Goal: Browse casually

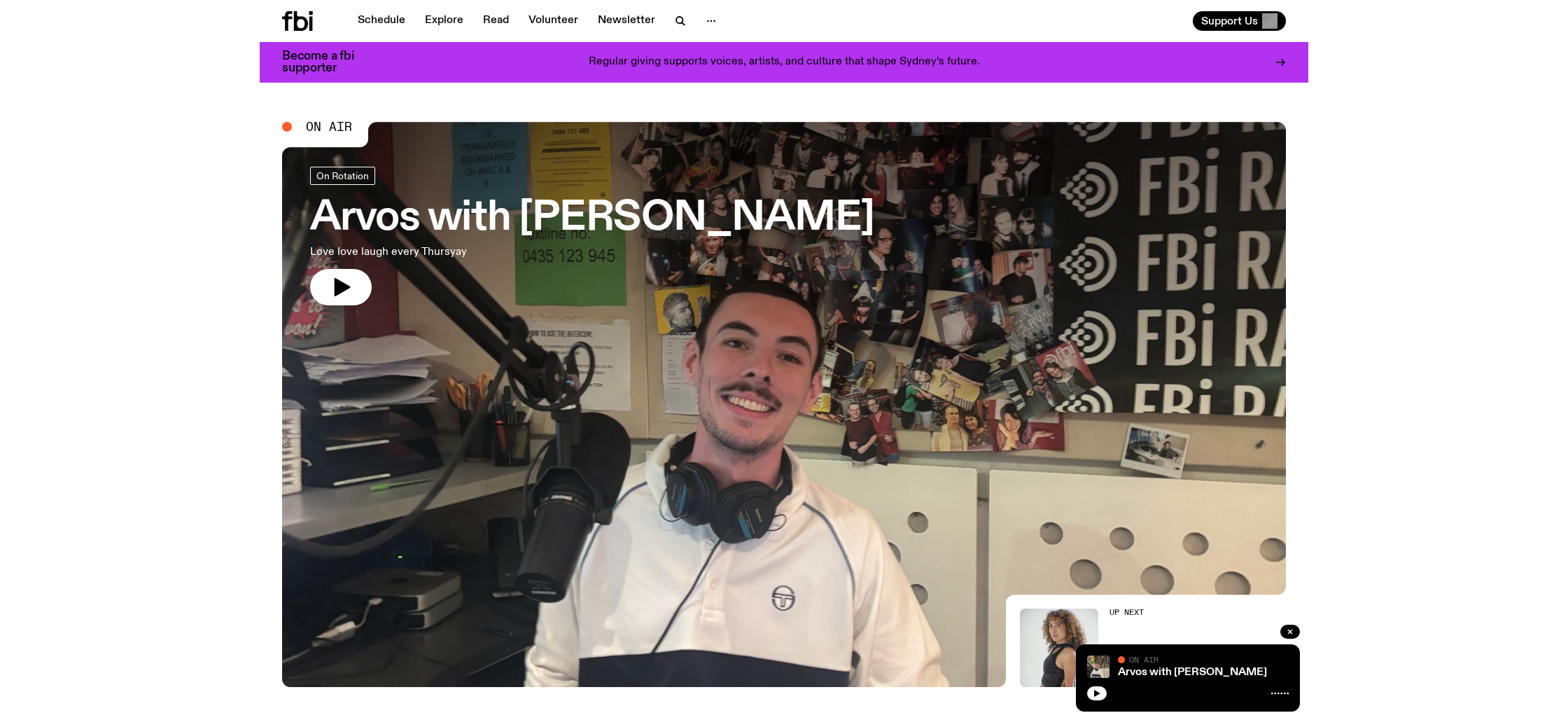
scroll to position [132, 0]
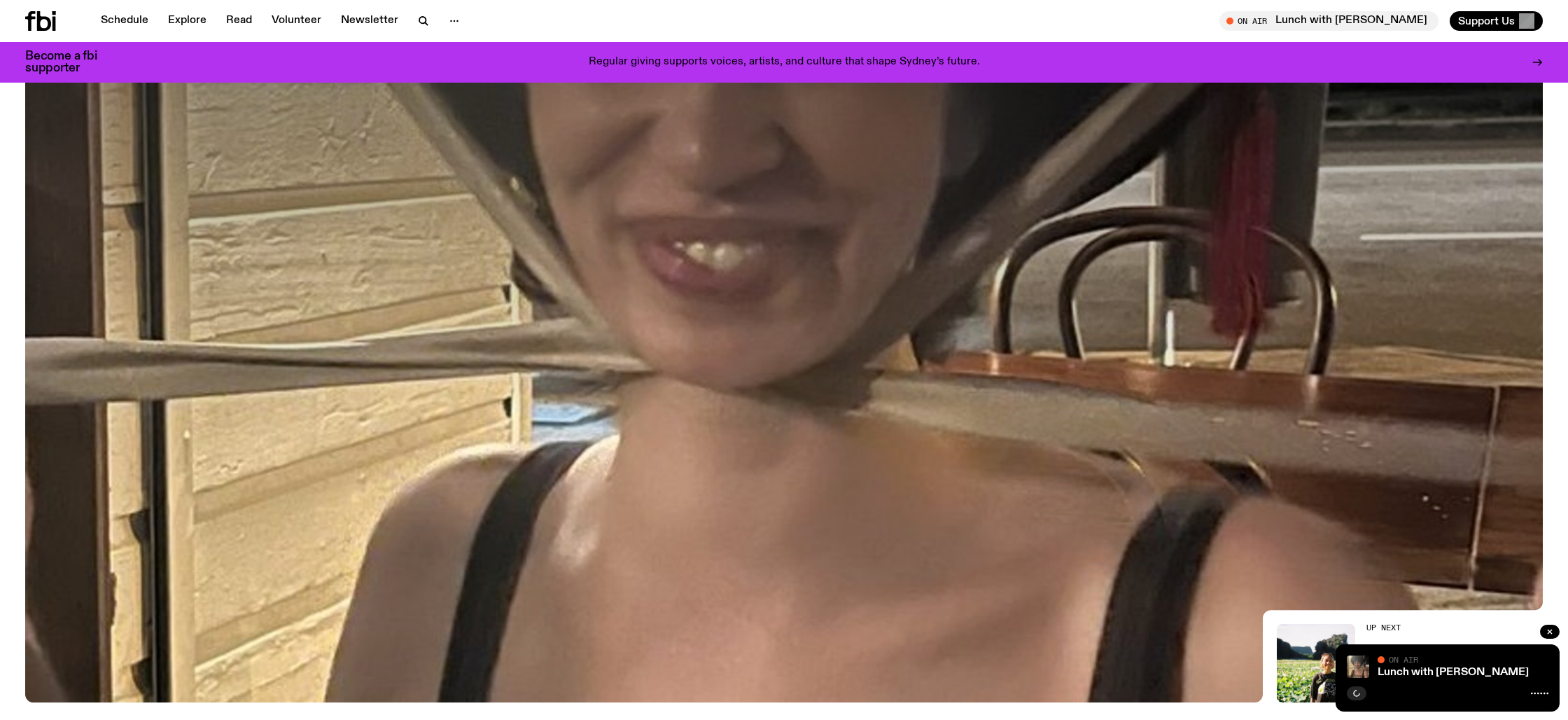
scroll to position [77, 0]
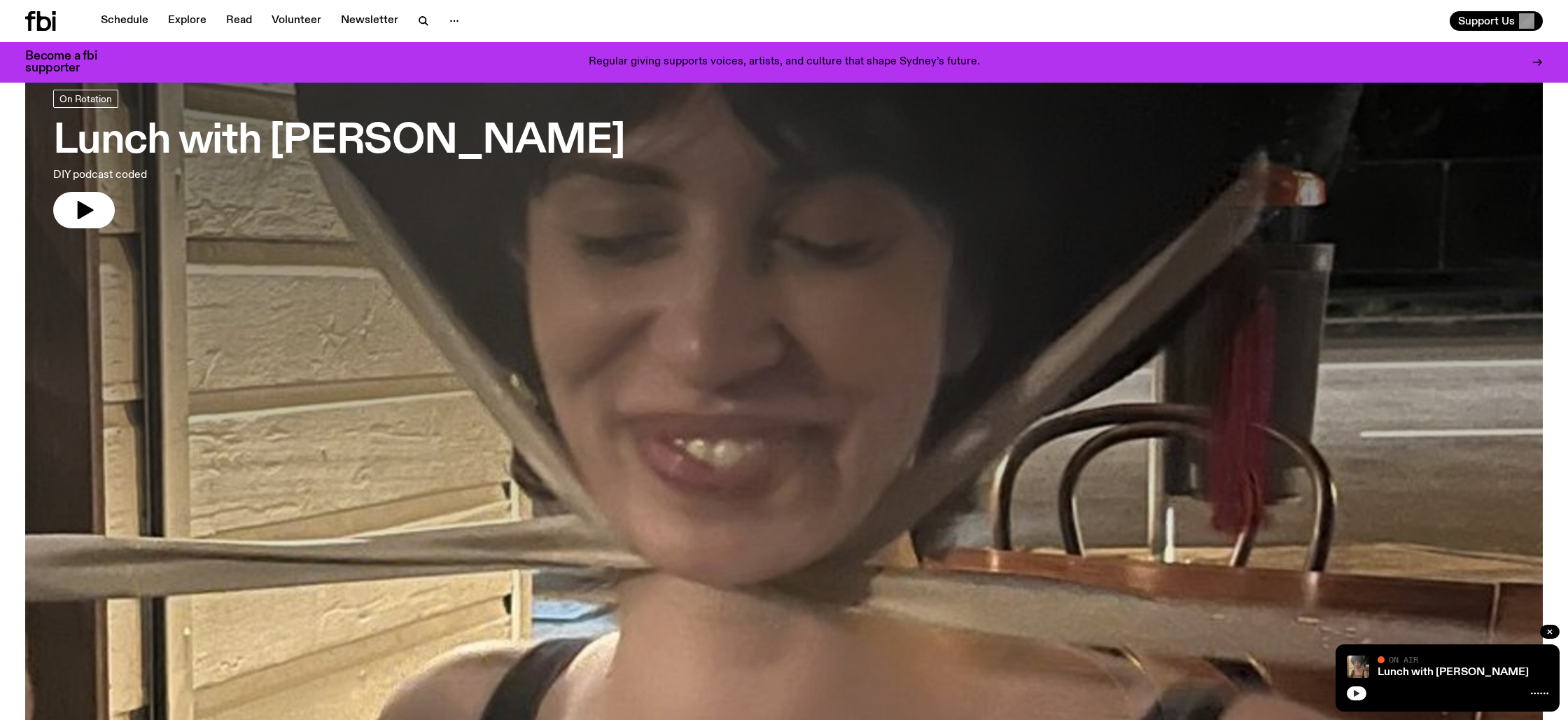
click at [1359, 696] on icon "button" at bounding box center [1357, 693] width 9 height 9
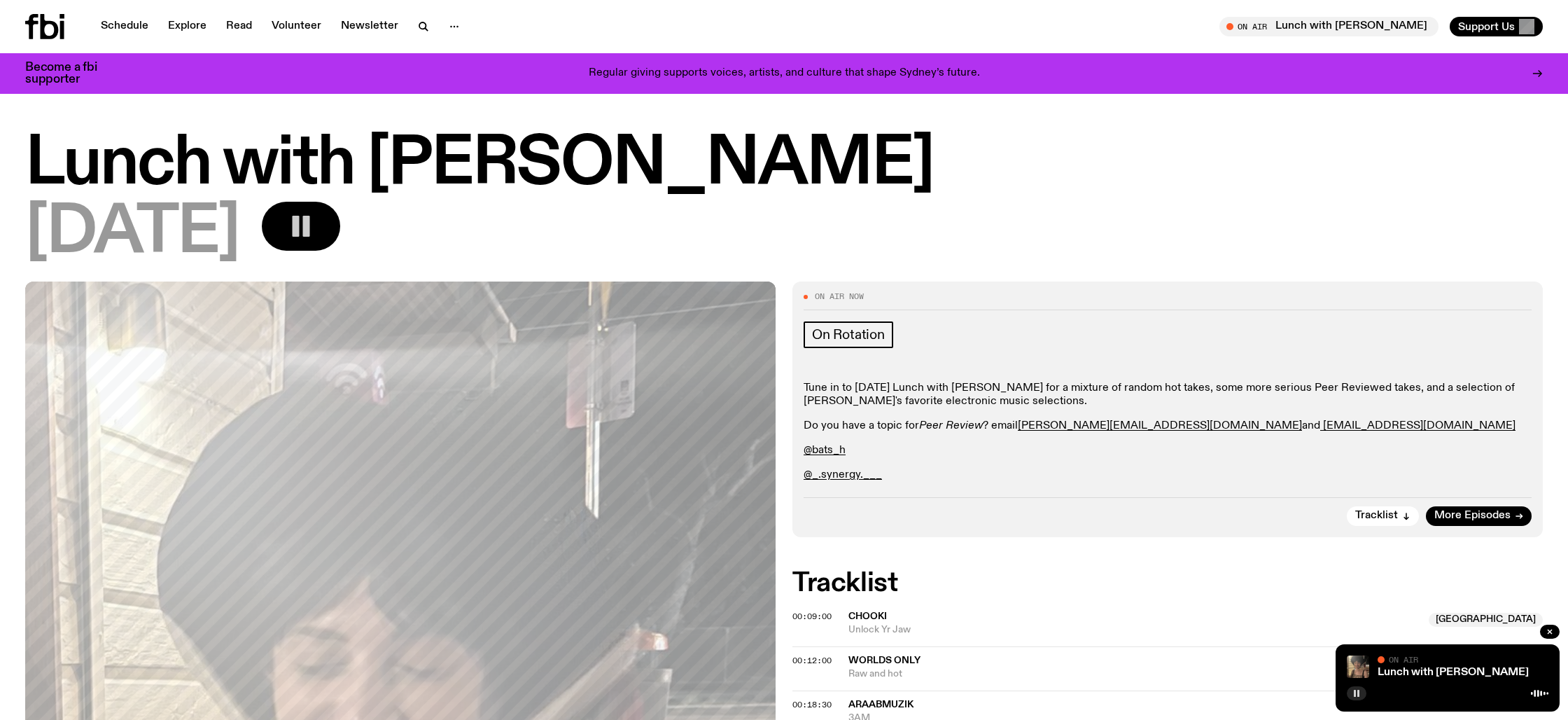
click at [340, 237] on button "button" at bounding box center [301, 226] width 78 height 49
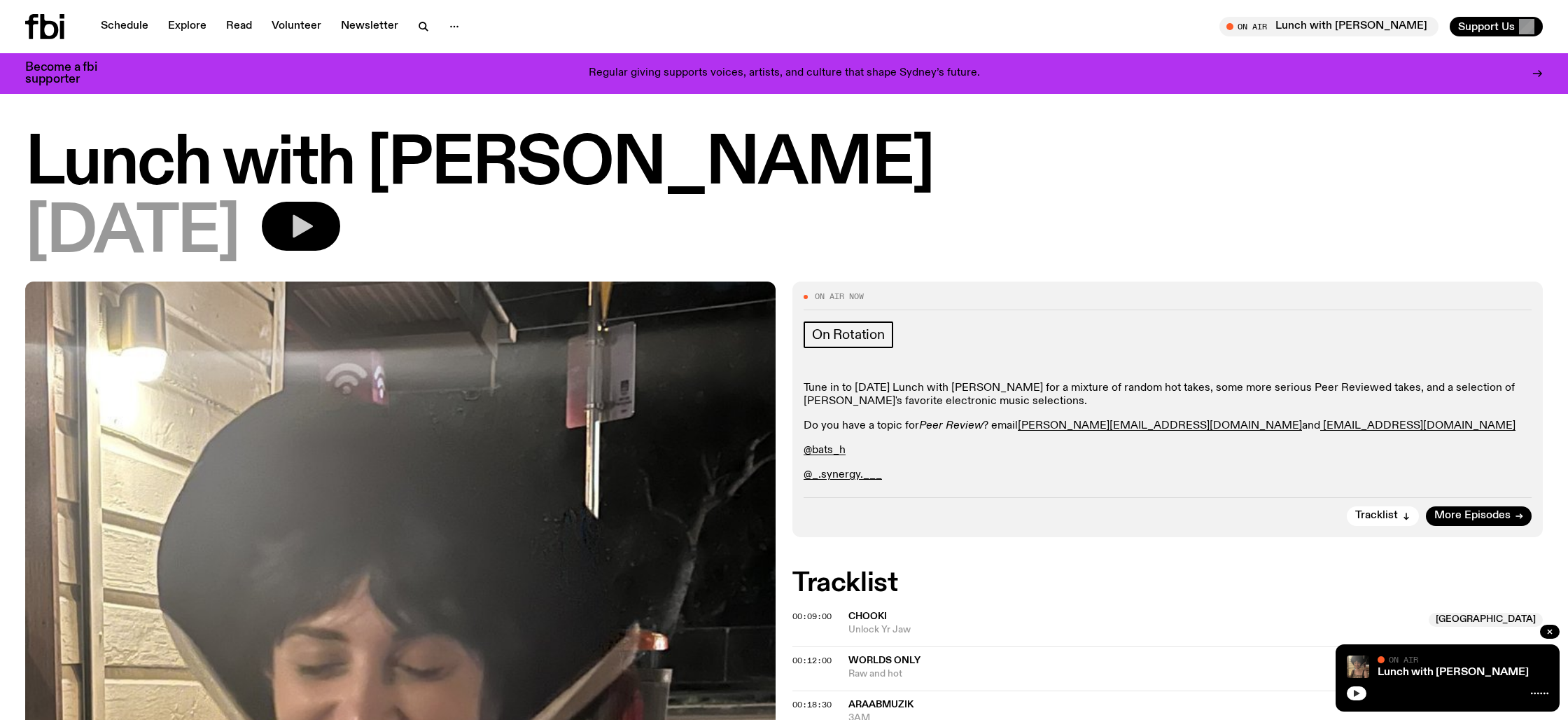
click at [315, 222] on icon "button" at bounding box center [301, 226] width 28 height 28
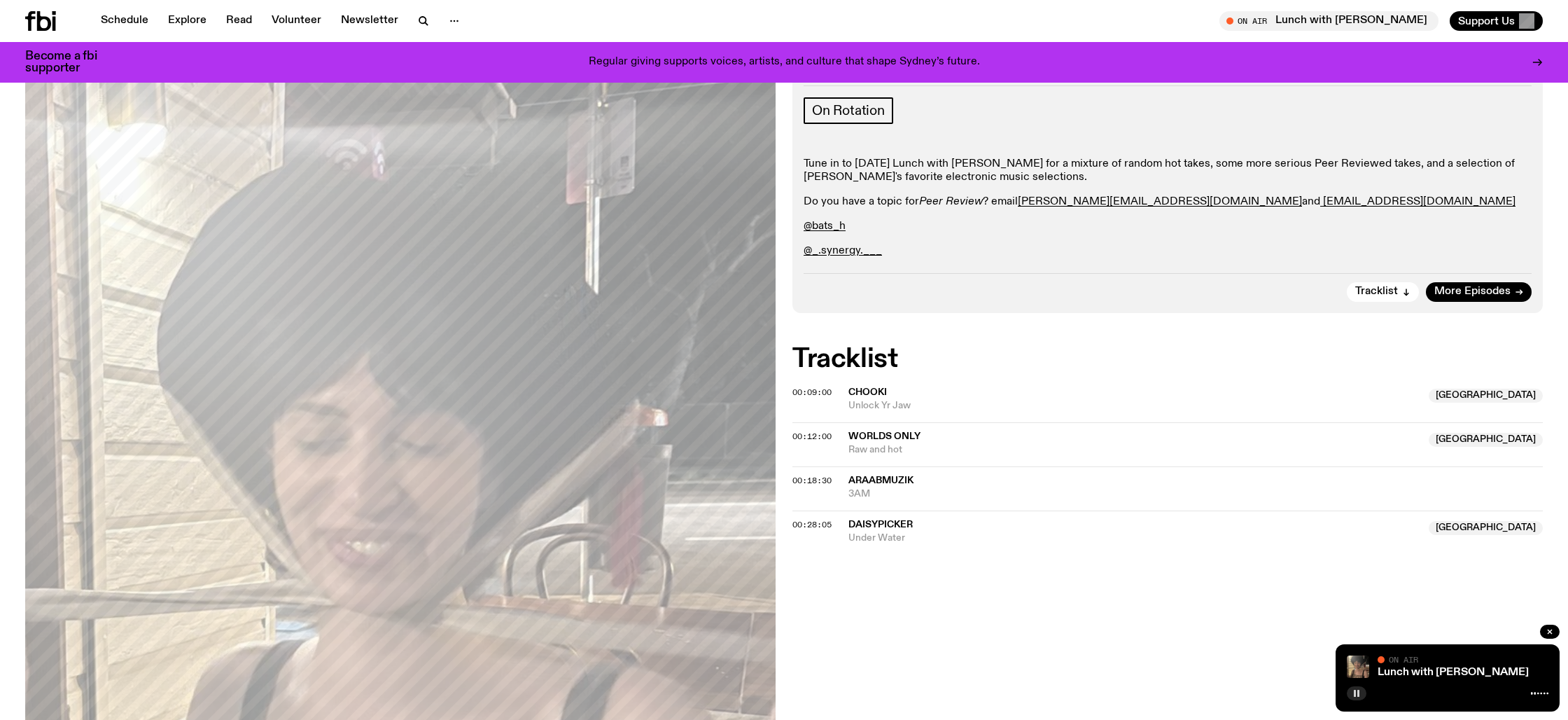
scroll to position [204, 0]
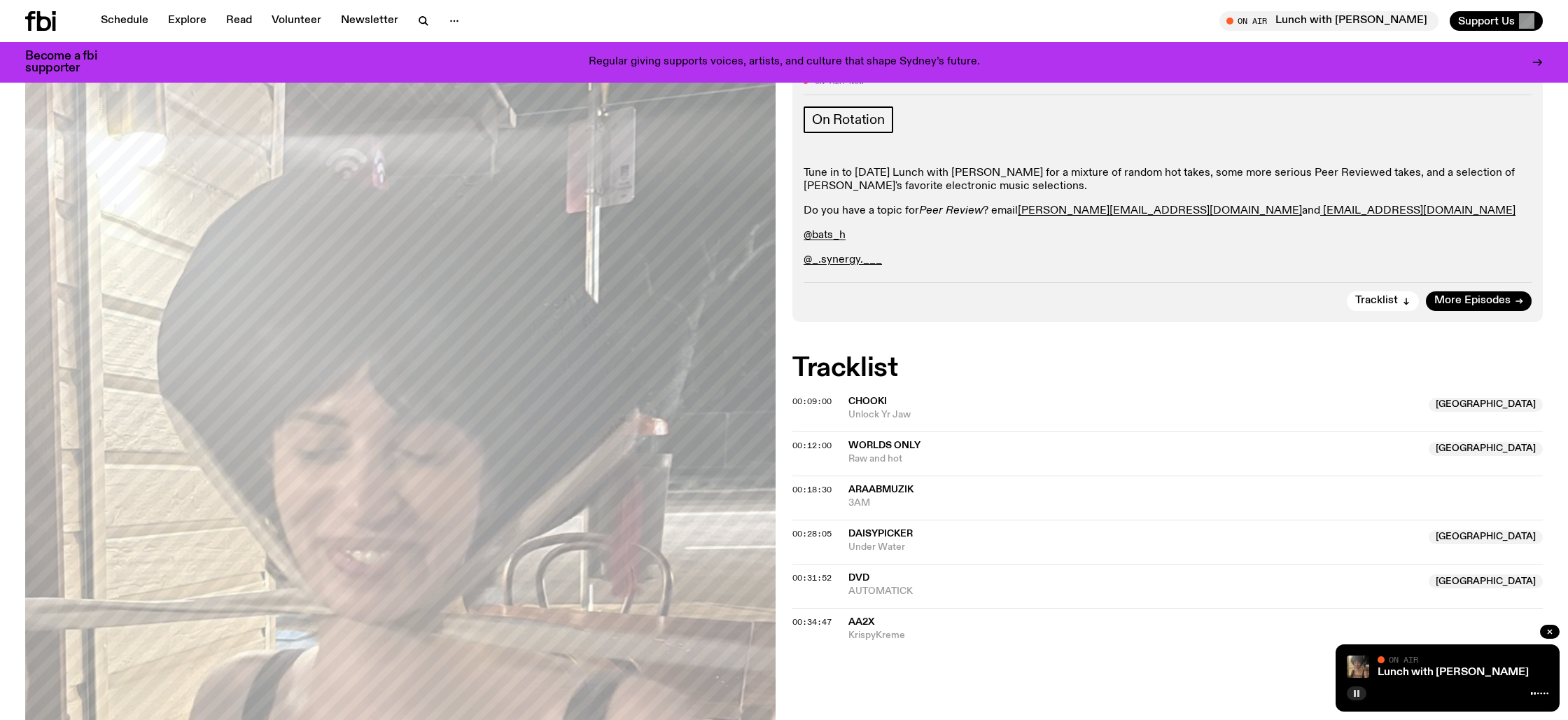
click at [1356, 694] on icon "button" at bounding box center [1357, 693] width 9 height 9
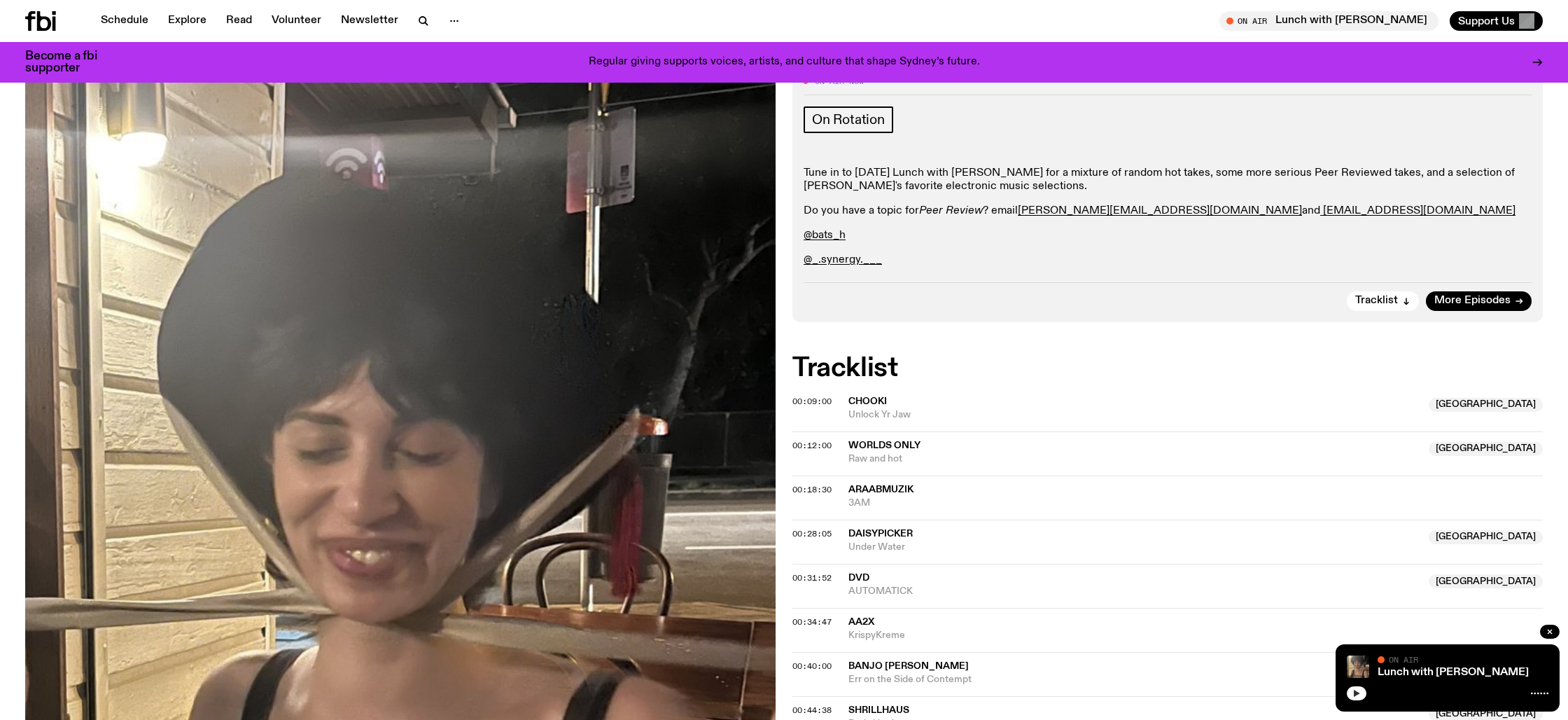
click at [1363, 696] on button "button" at bounding box center [1356, 693] width 19 height 14
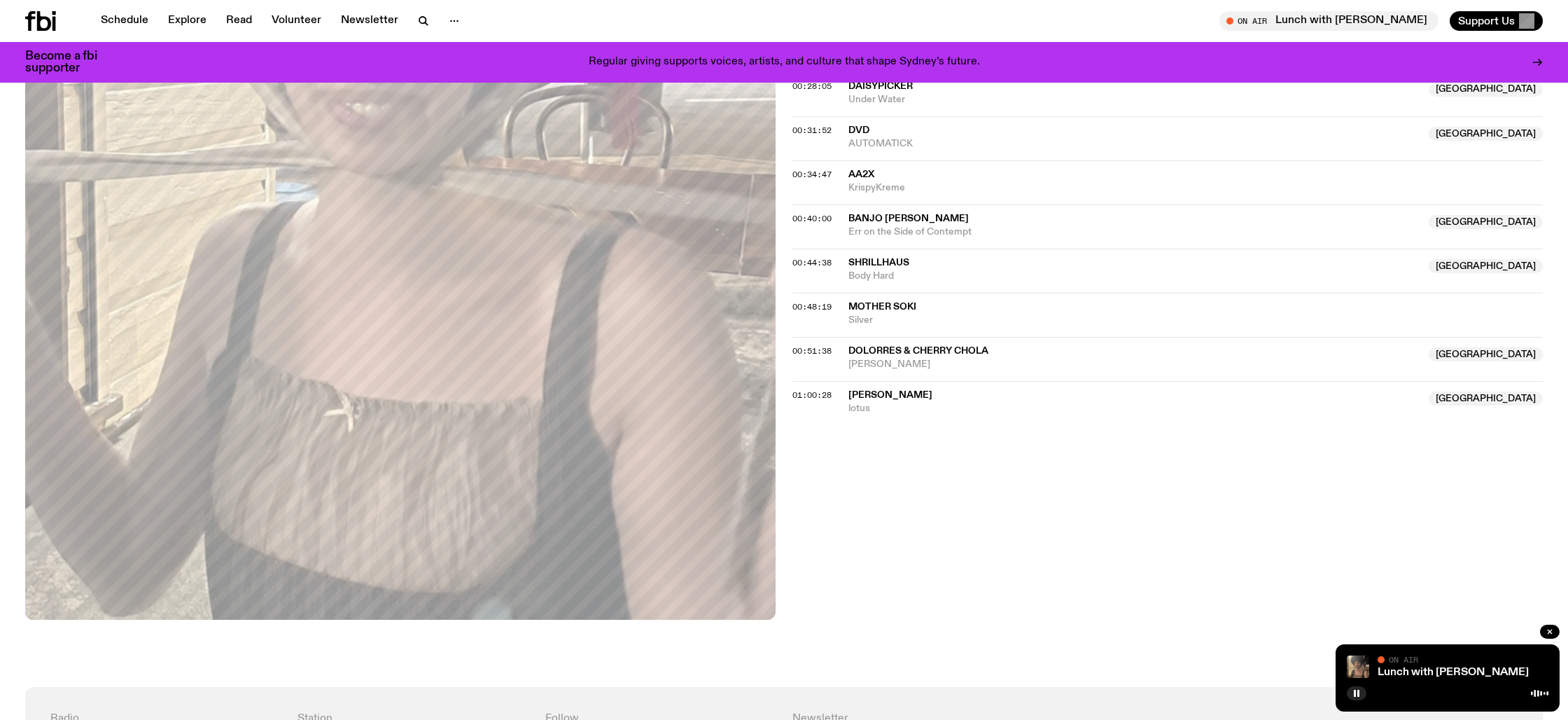
scroll to position [568, 0]
